Goal: Information Seeking & Learning: Learn about a topic

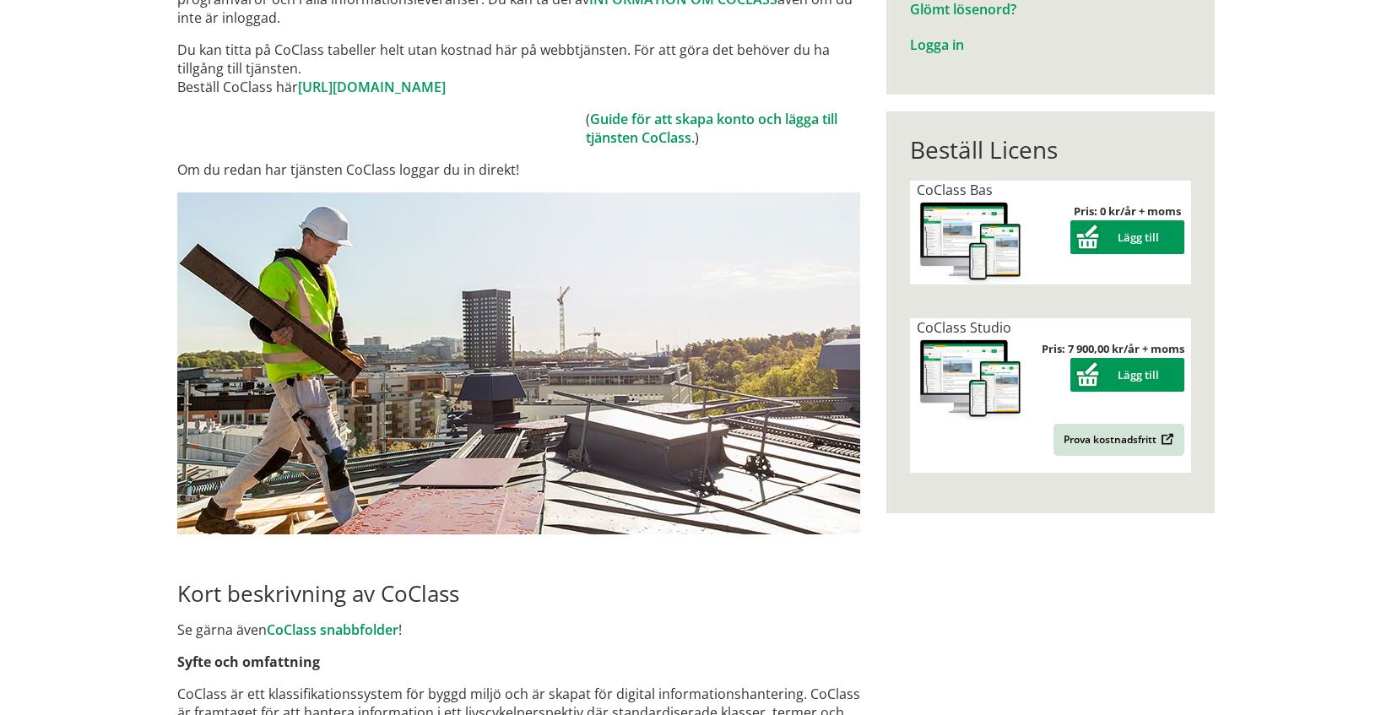
scroll to position [422, 0]
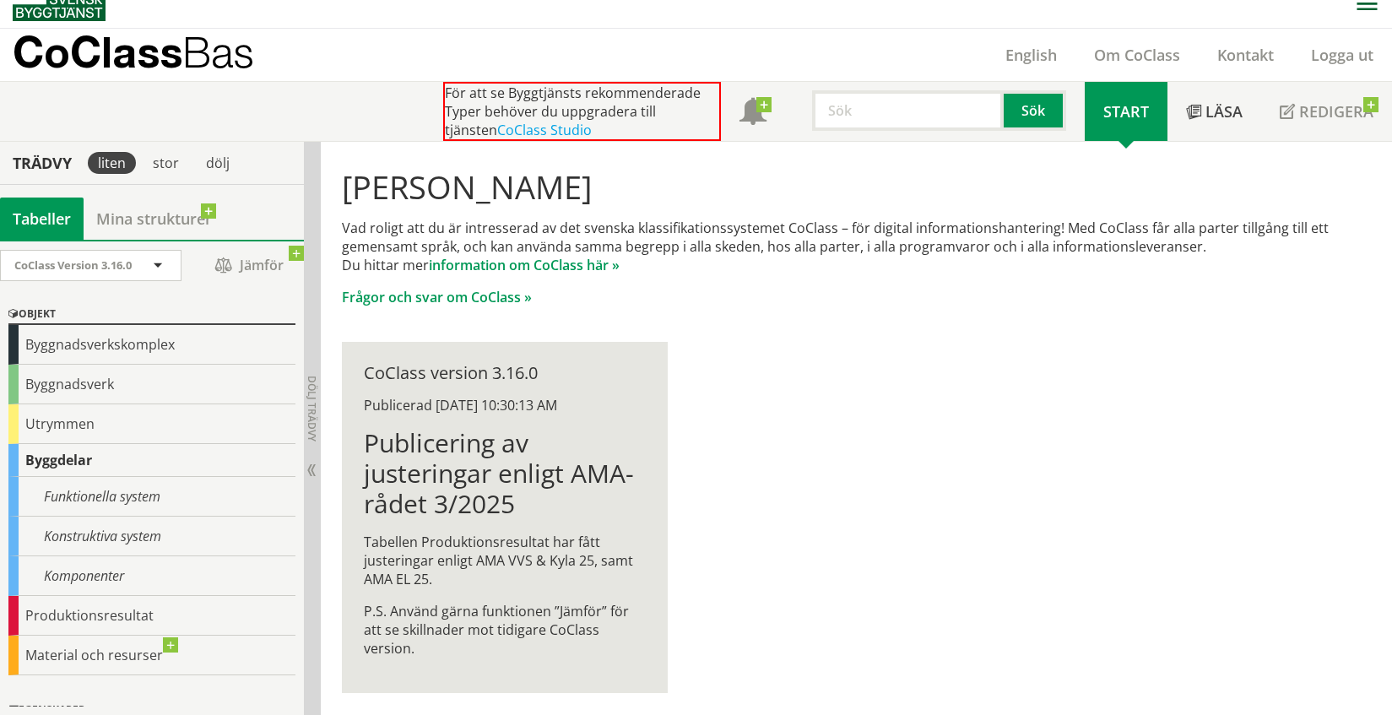
scroll to position [22, 0]
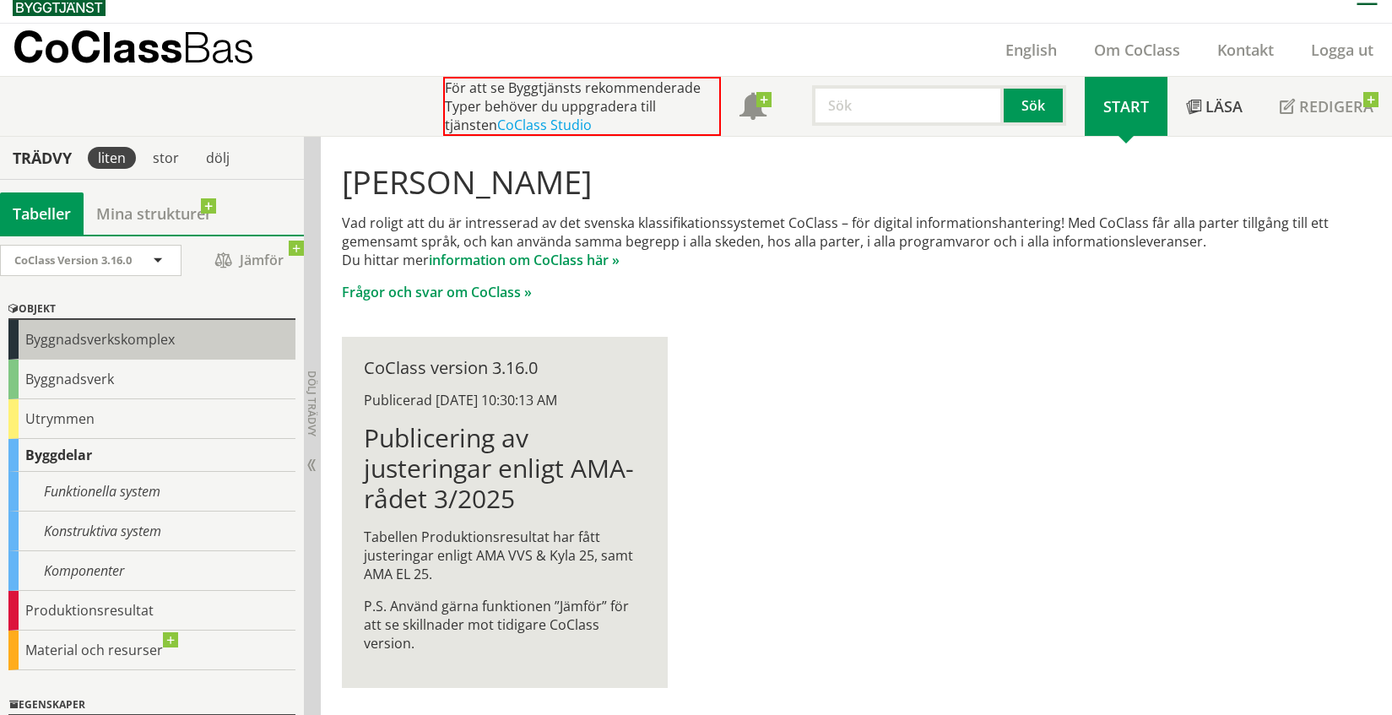
click at [105, 336] on div "Byggnadsverkskomplex" at bounding box center [151, 340] width 287 height 40
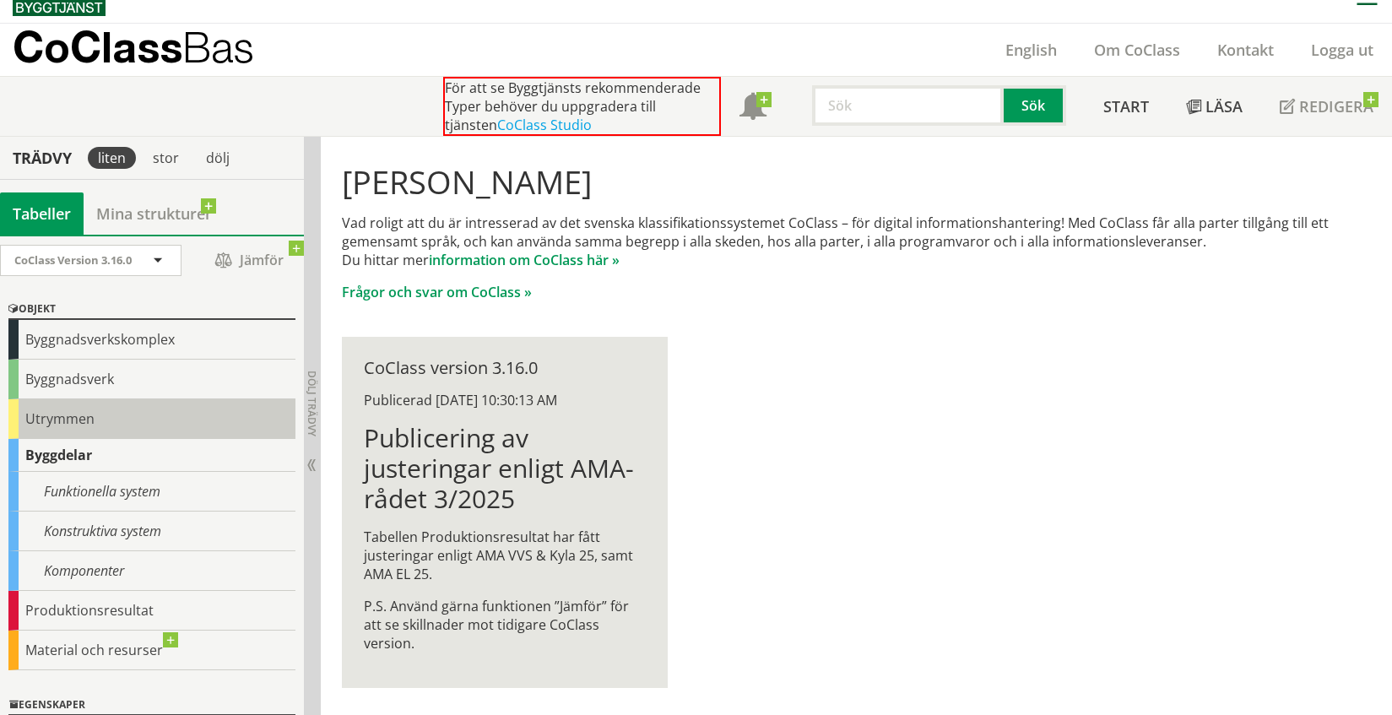
click at [150, 414] on div "Utrymmen" at bounding box center [151, 419] width 287 height 40
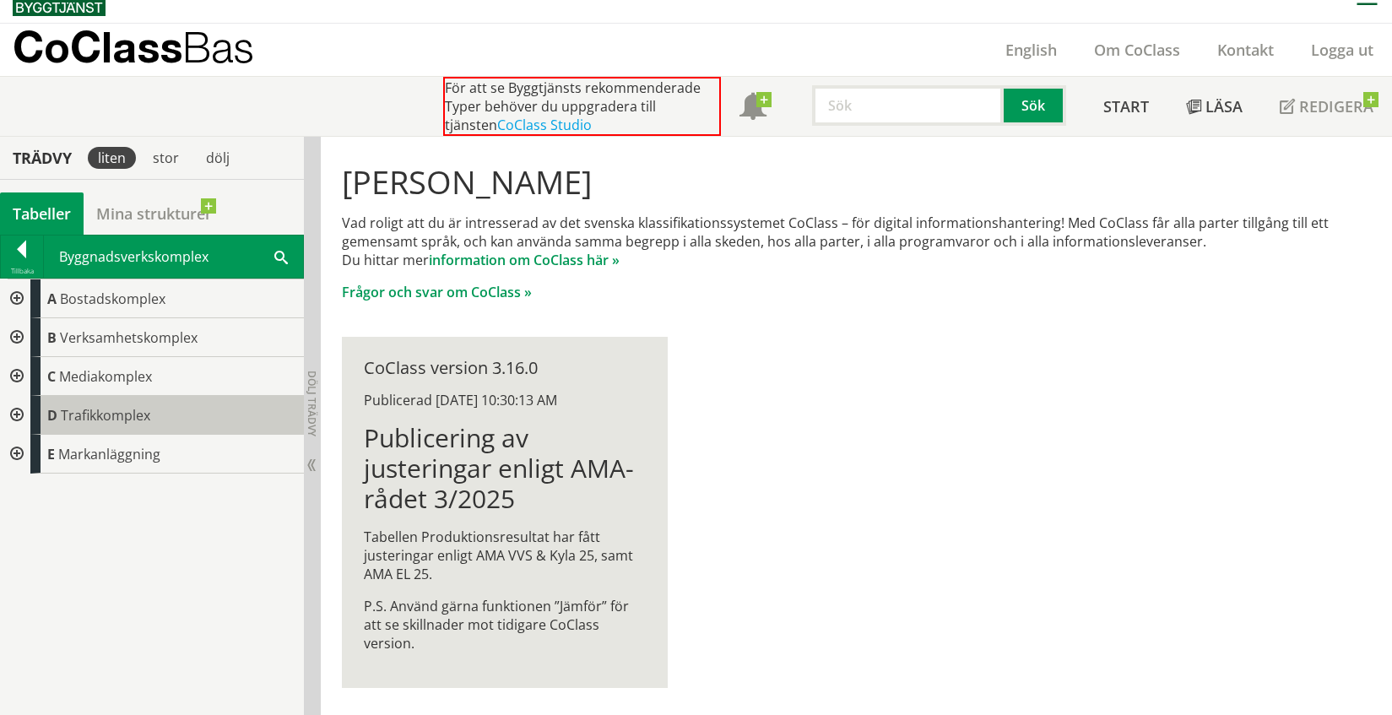
click at [133, 408] on span "Trafikkomplex" at bounding box center [105, 415] width 89 height 19
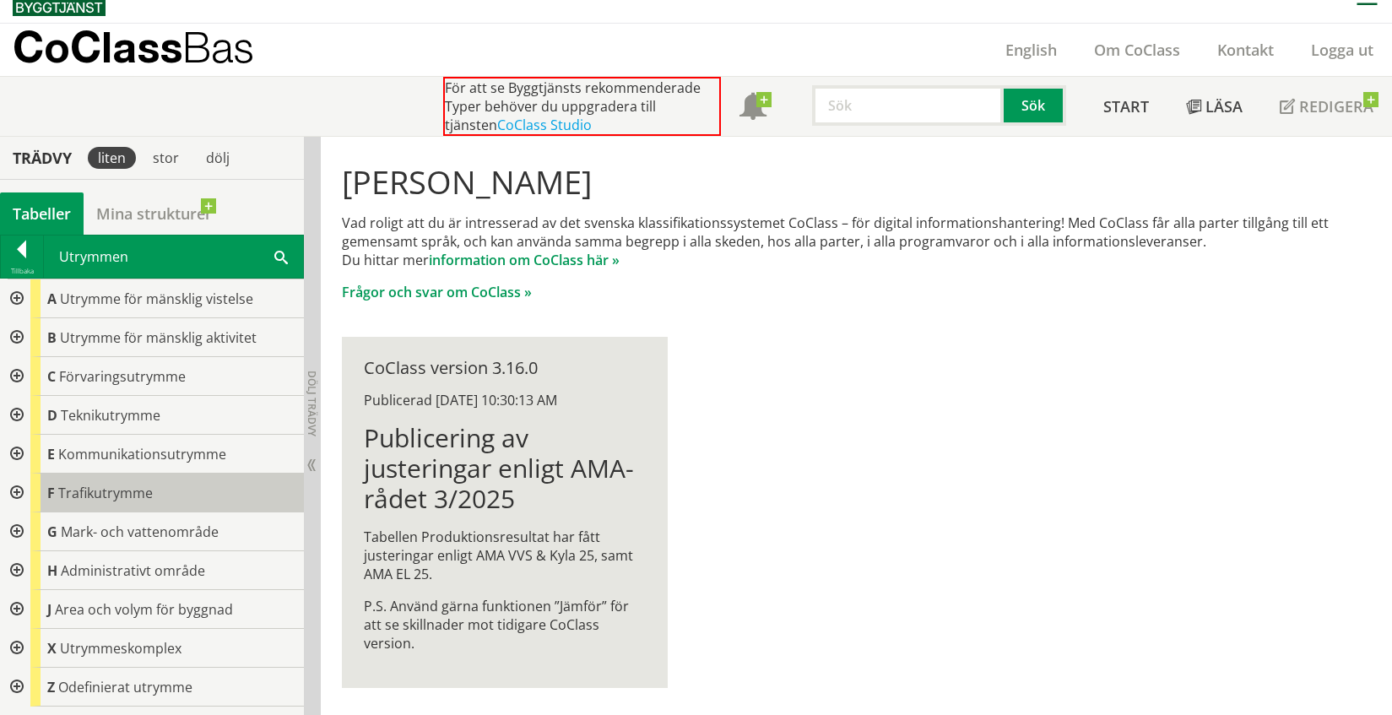
click at [126, 480] on div "F Trafikutrymme" at bounding box center [166, 492] width 273 height 39
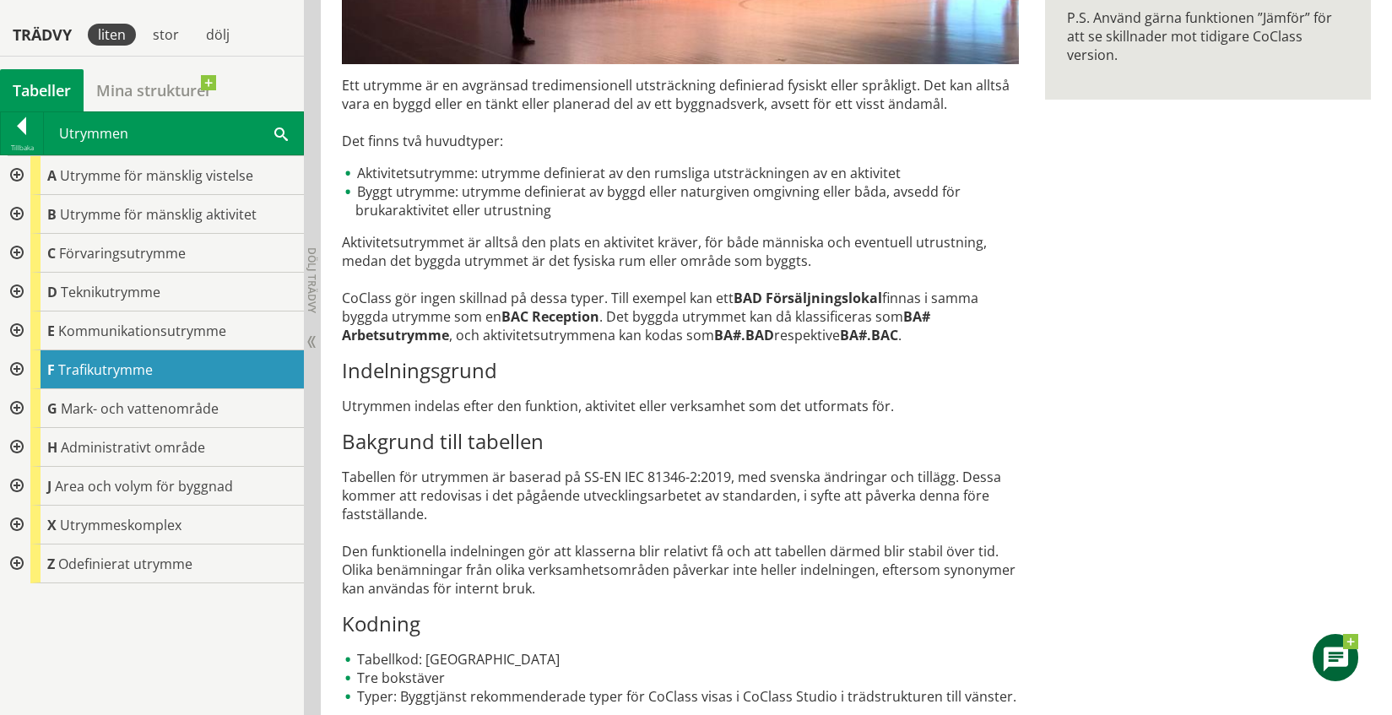
scroll to position [547, 0]
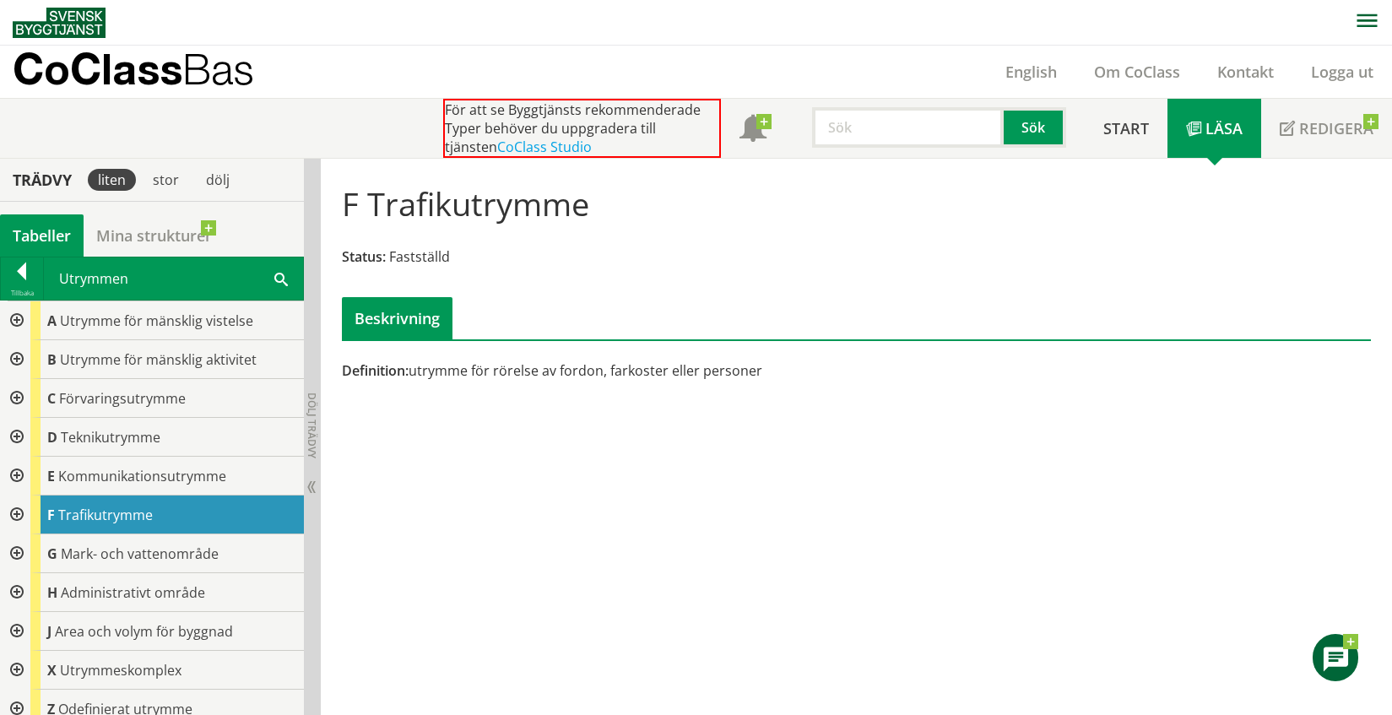
click at [180, 68] on p "CoClass Bas" at bounding box center [133, 68] width 241 height 19
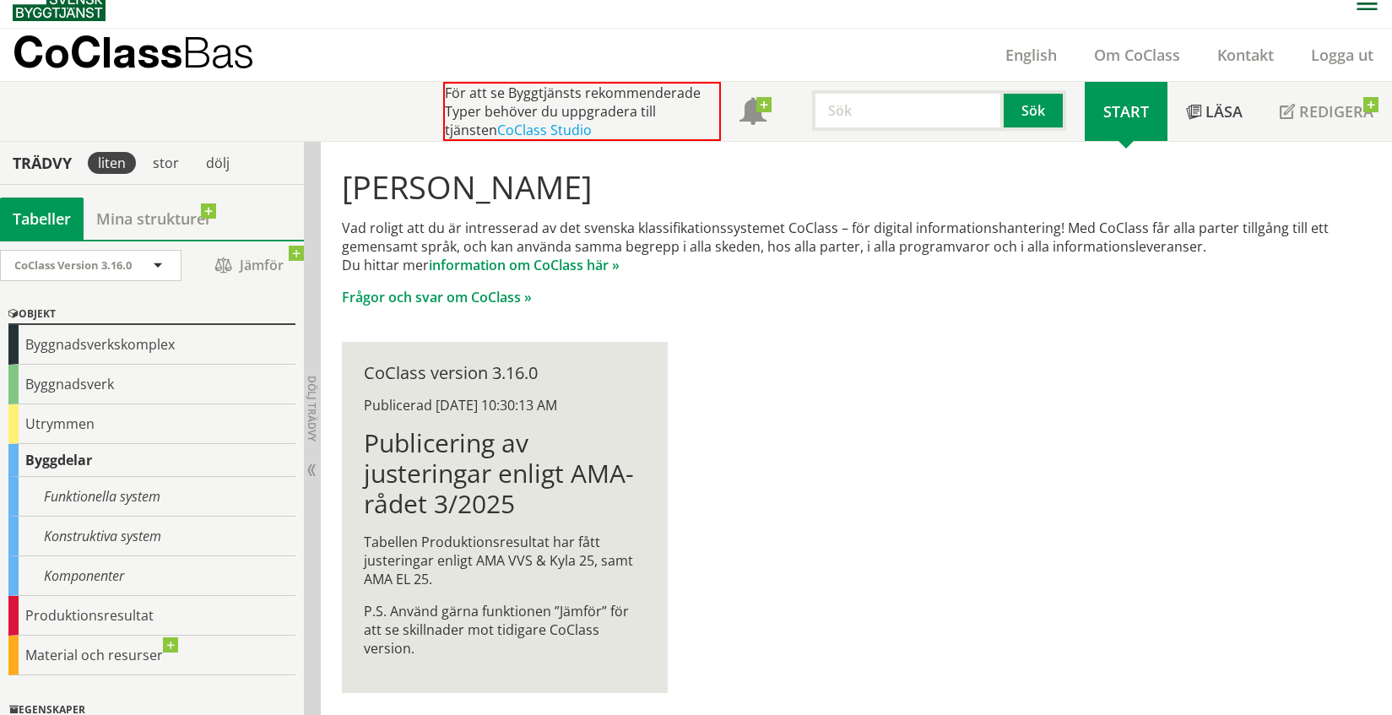
scroll to position [22, 0]
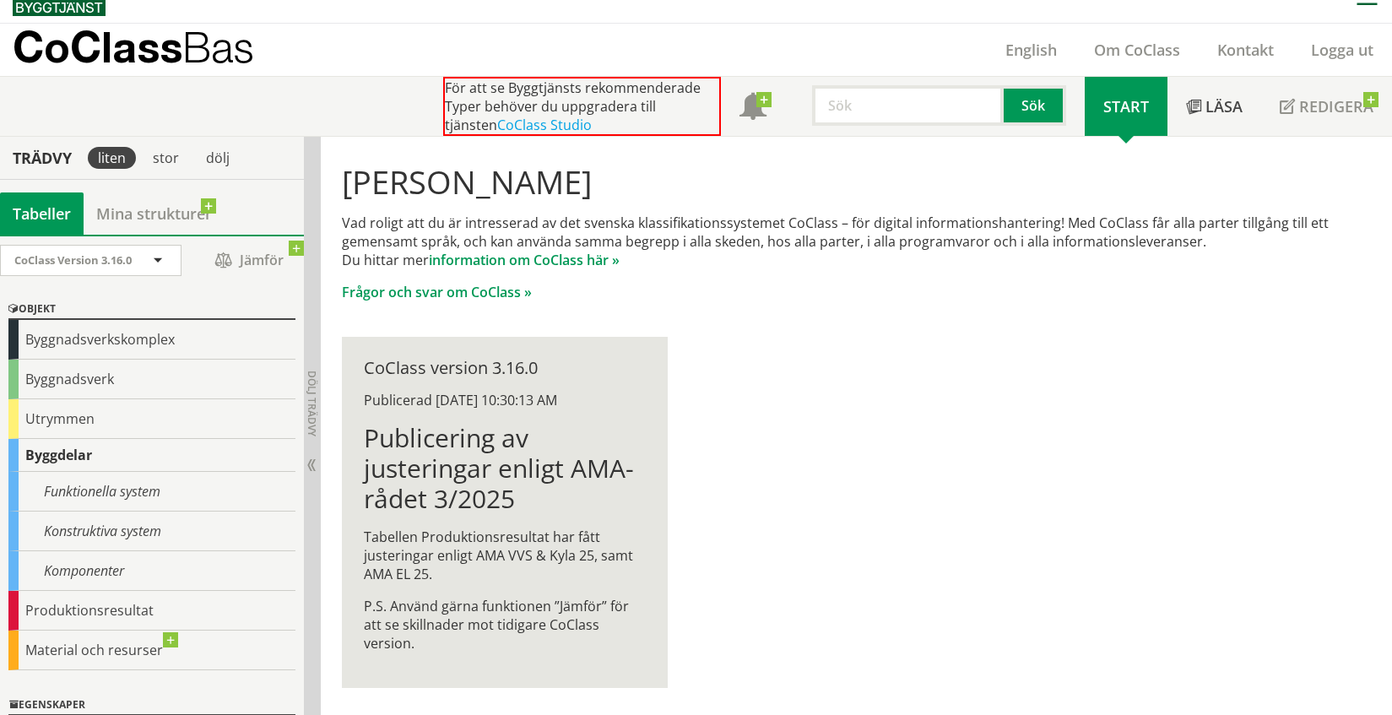
drag, startPoint x: 362, startPoint y: 368, endPoint x: 442, endPoint y: 375, distance: 80.5
click at [442, 375] on div "CoClass version 3.16.0 Publicerad [DATE] 10:30:13 AM Publicering av justeringar…" at bounding box center [505, 512] width 326 height 351
click at [456, 369] on div "CoClass version 3.16.0" at bounding box center [505, 368] width 282 height 19
